Goal: Browse casually

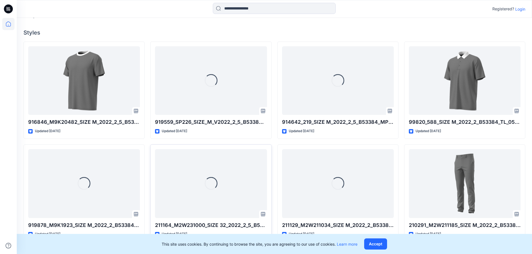
scroll to position [223, 0]
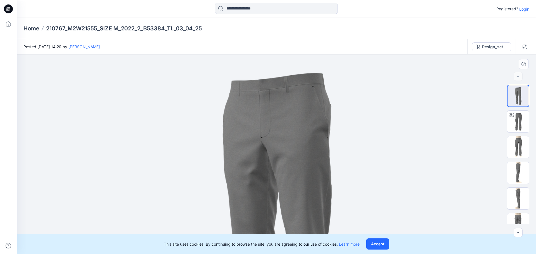
drag, startPoint x: 297, startPoint y: 90, endPoint x: 305, endPoint y: 158, distance: 67.8
click at [305, 158] on img at bounding box center [276, 226] width 375 height 375
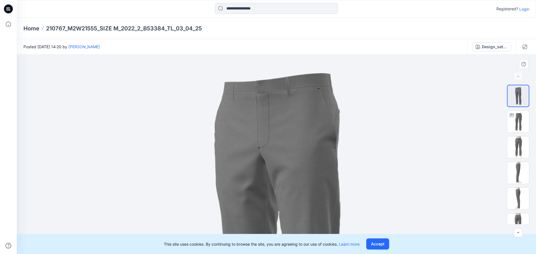
click at [306, 148] on img at bounding box center [276, 251] width 434 height 434
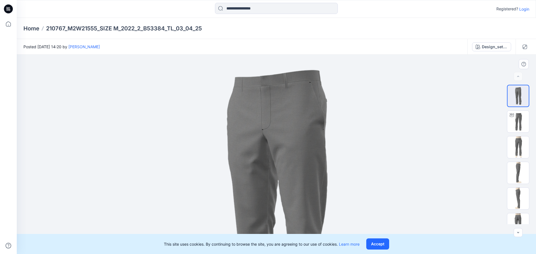
drag, startPoint x: 299, startPoint y: 161, endPoint x: 300, endPoint y: 148, distance: 12.3
click at [300, 148] on img at bounding box center [276, 212] width 346 height 346
